Goal: Navigation & Orientation: Find specific page/section

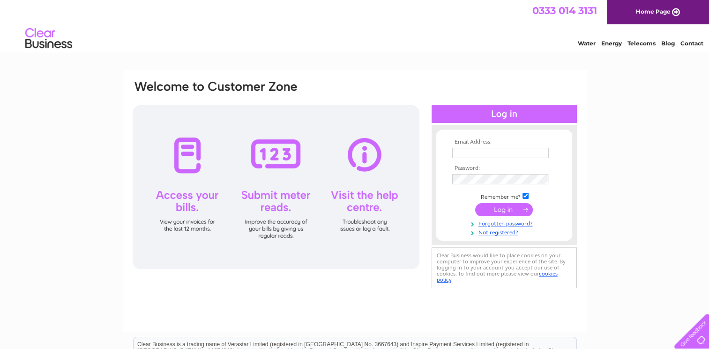
type input "Lynn.kelly@erskine.org.uk"
click at [508, 208] on input "submit" at bounding box center [504, 209] width 58 height 13
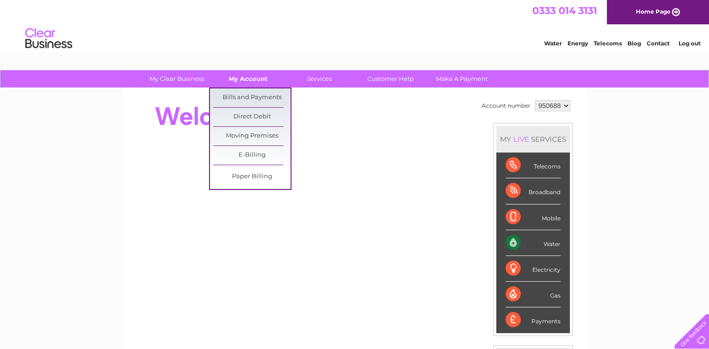
click at [262, 82] on link "My Account" at bounding box center [247, 78] width 77 height 17
click at [259, 95] on link "Bills and Payments" at bounding box center [251, 98] width 77 height 19
